Goal: Task Accomplishment & Management: Use online tool/utility

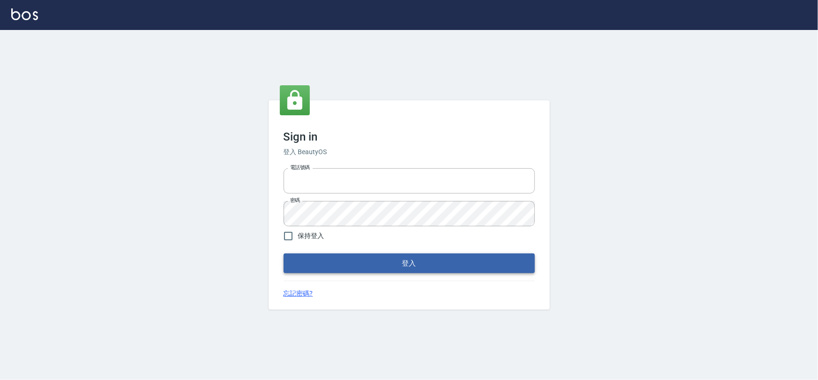
type input "0975575780"
click at [382, 271] on button "登入" at bounding box center [409, 264] width 251 height 20
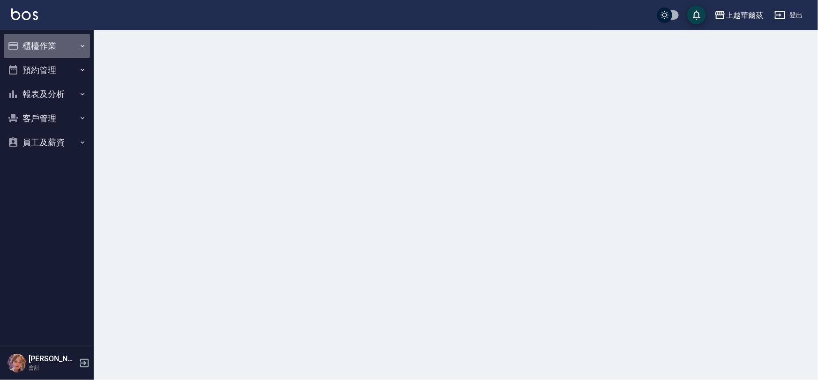
click at [84, 44] on icon "button" at bounding box center [83, 46] width 8 height 8
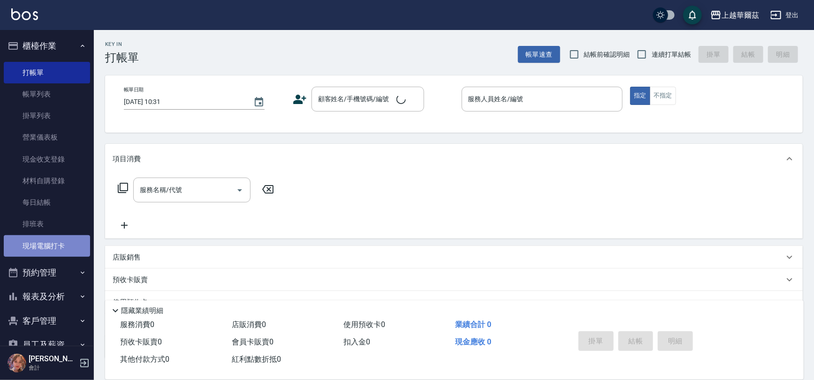
click at [61, 248] on link "現場電腦打卡" at bounding box center [47, 246] width 86 height 22
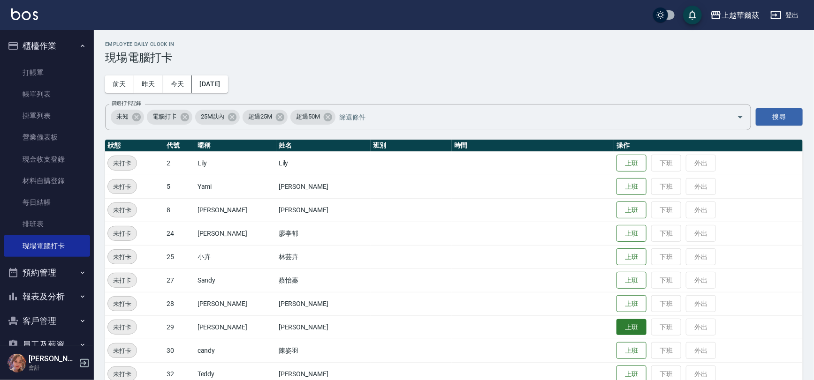
click at [616, 324] on button "上班" at bounding box center [631, 327] width 30 height 16
click at [616, 183] on button "上班" at bounding box center [631, 187] width 30 height 16
